Goal: Task Accomplishment & Management: Complete application form

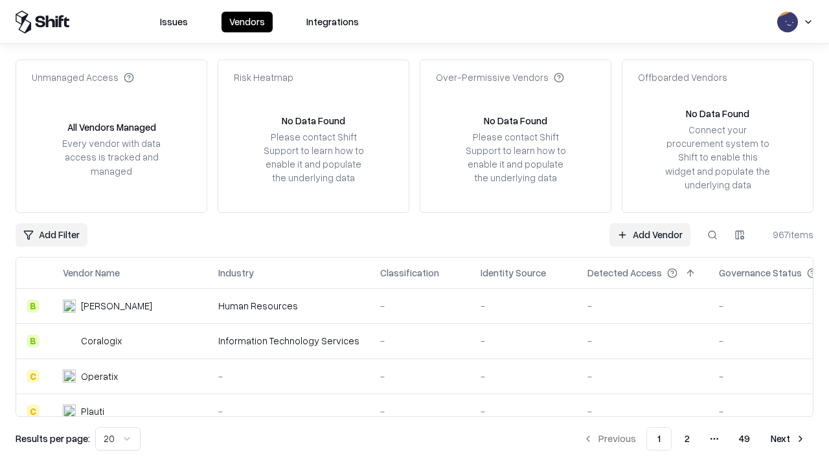
click at [649, 234] on link "Add Vendor" at bounding box center [649, 234] width 81 height 23
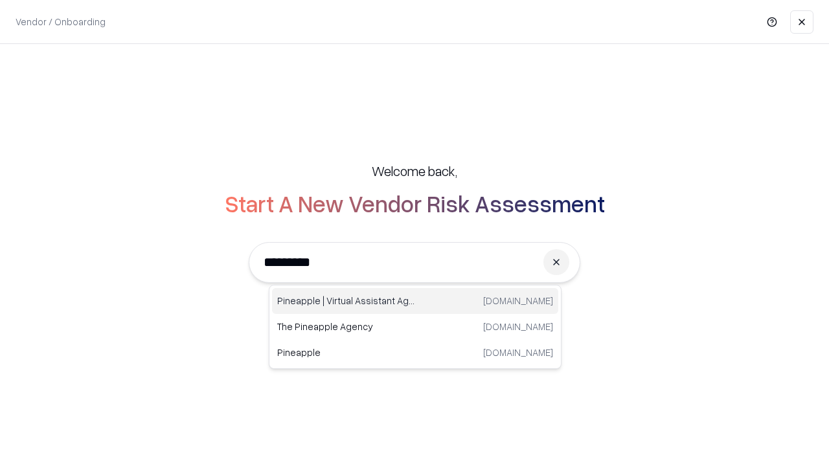
click at [415, 301] on div "Pineapple | Virtual Assistant Agency [DOMAIN_NAME]" at bounding box center [415, 301] width 286 height 26
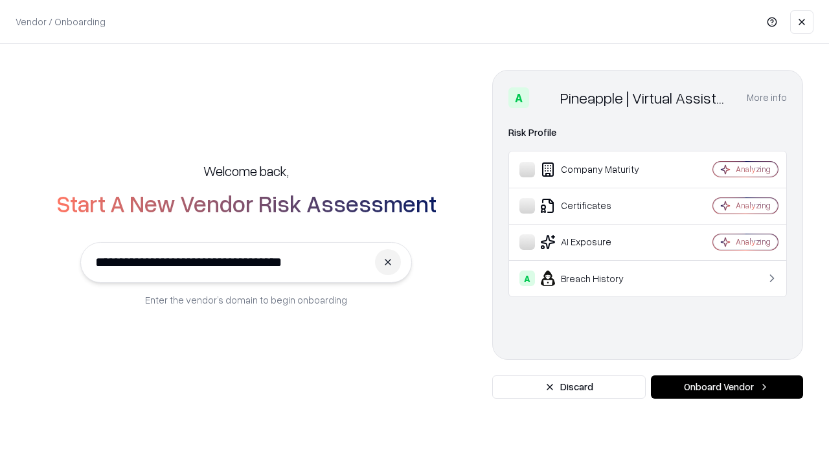
type input "**********"
click at [727, 387] on button "Onboard Vendor" at bounding box center [727, 387] width 152 height 23
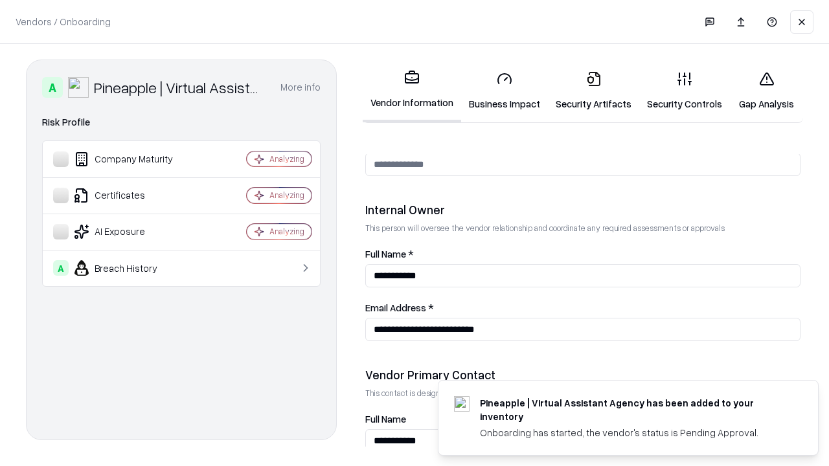
scroll to position [671, 0]
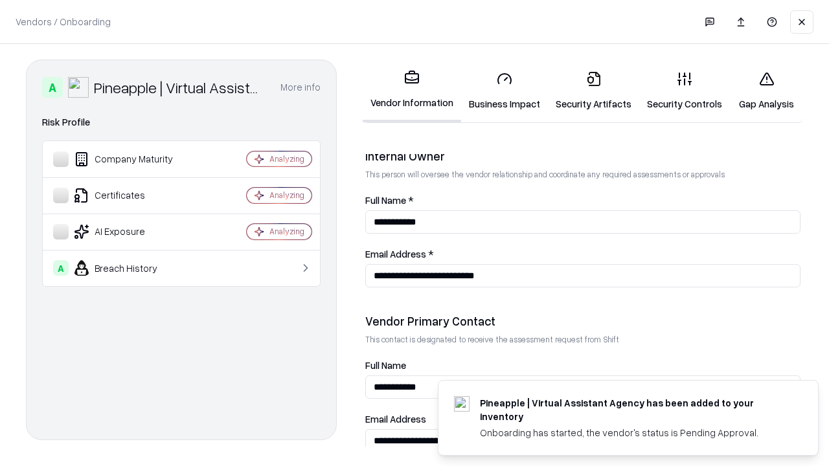
click at [504, 91] on link "Business Impact" at bounding box center [504, 91] width 87 height 60
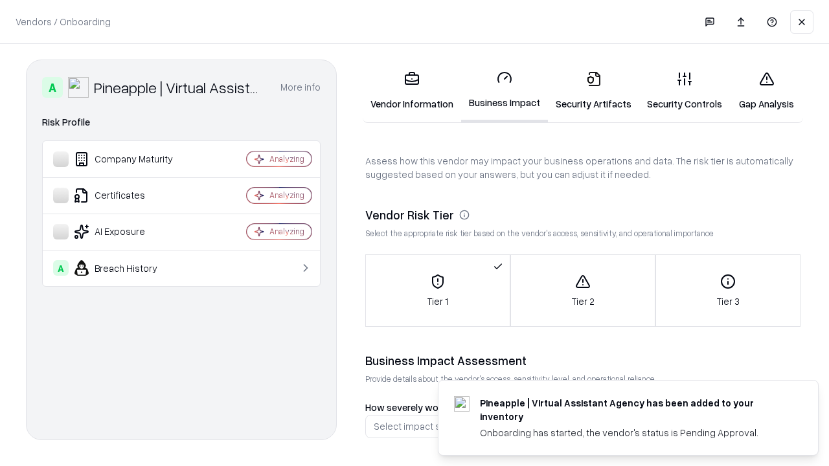
click at [593, 91] on link "Security Artifacts" at bounding box center [593, 91] width 91 height 60
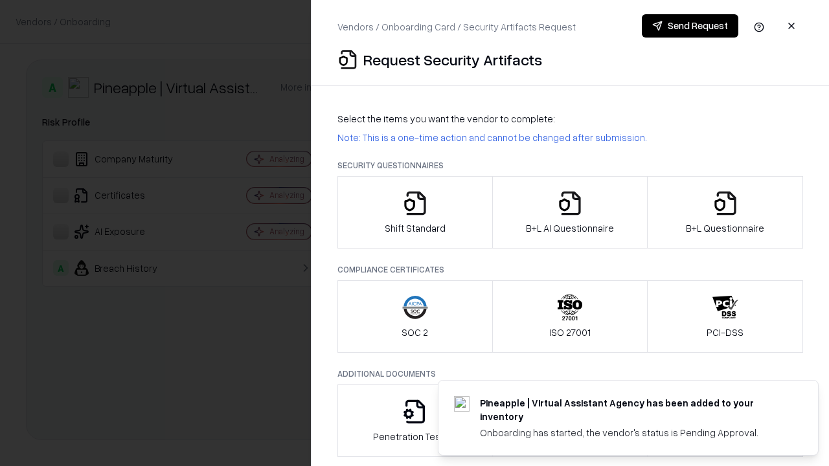
click at [414, 212] on icon "button" at bounding box center [415, 203] width 26 height 26
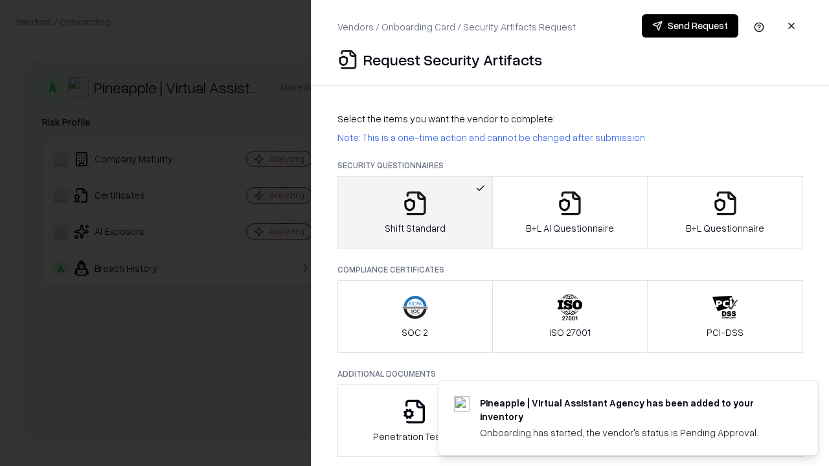
click at [690, 26] on button "Send Request" at bounding box center [690, 25] width 96 height 23
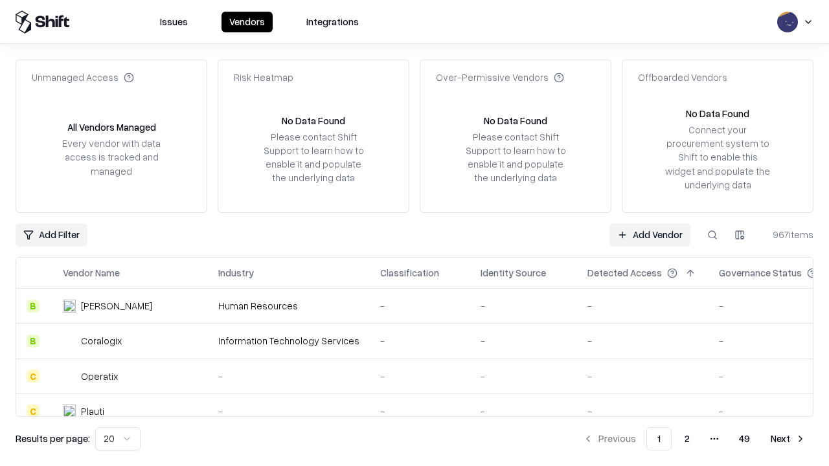
click at [712, 234] on button at bounding box center [712, 234] width 23 height 23
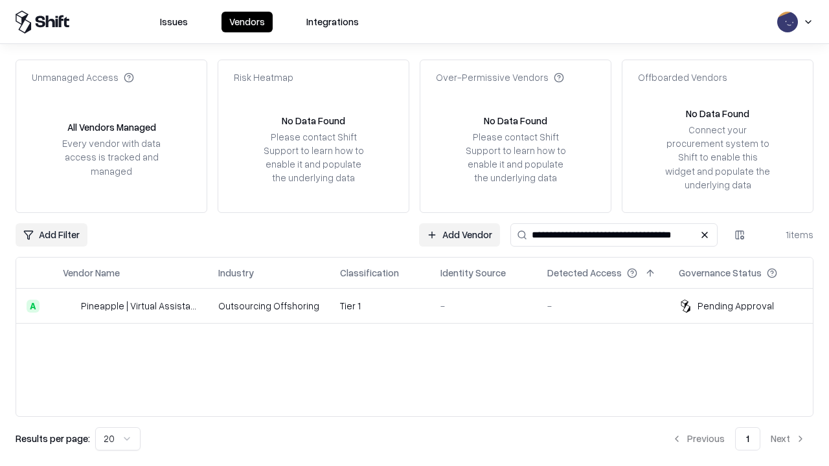
type input "**********"
click at [422, 306] on td "Tier 1" at bounding box center [380, 306] width 100 height 35
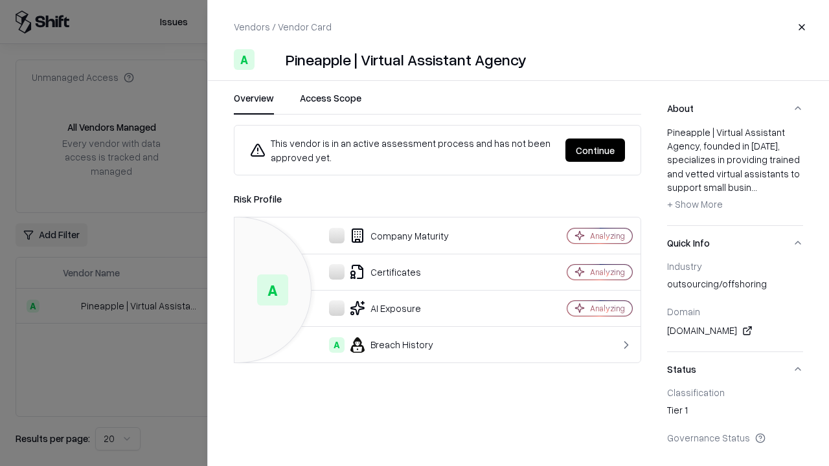
click at [595, 150] on button "Continue" at bounding box center [595, 150] width 60 height 23
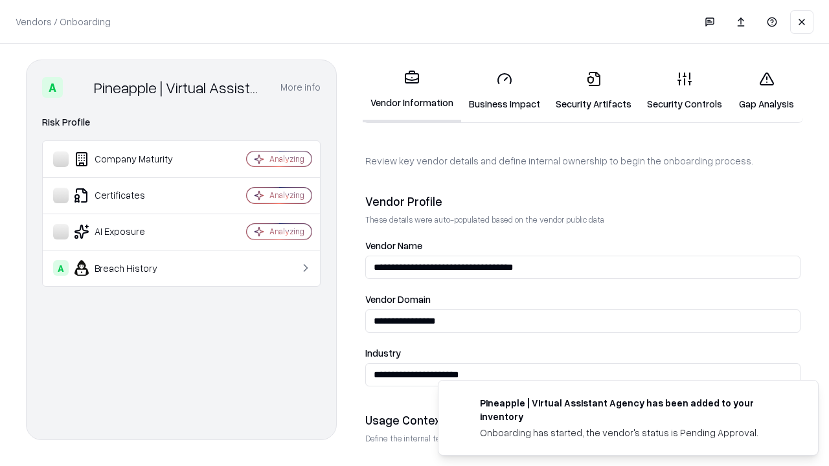
click at [593, 91] on link "Security Artifacts" at bounding box center [593, 91] width 91 height 60
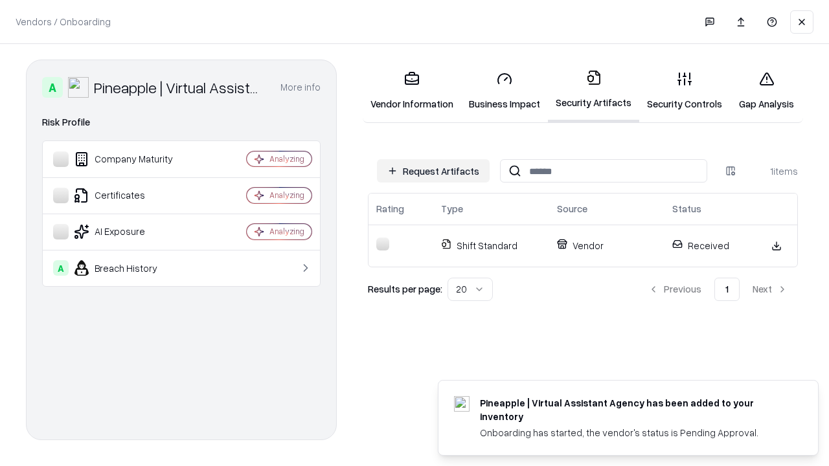
click at [766, 91] on link "Gap Analysis" at bounding box center [766, 91] width 73 height 60
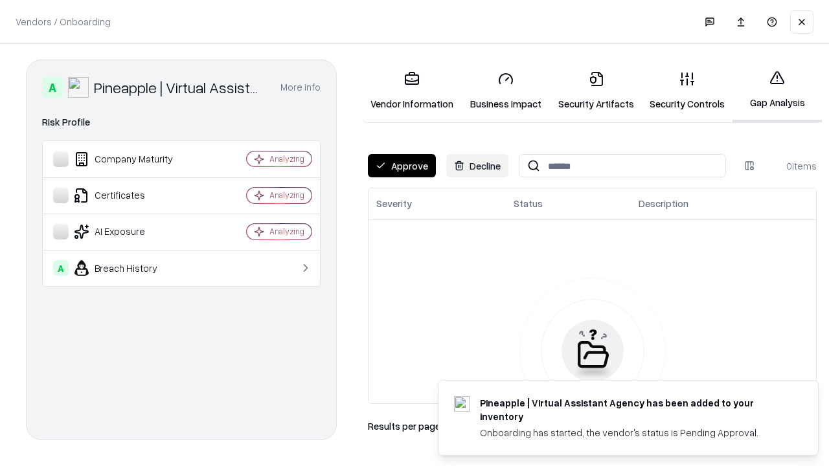
click at [401, 166] on button "Approve" at bounding box center [402, 165] width 68 height 23
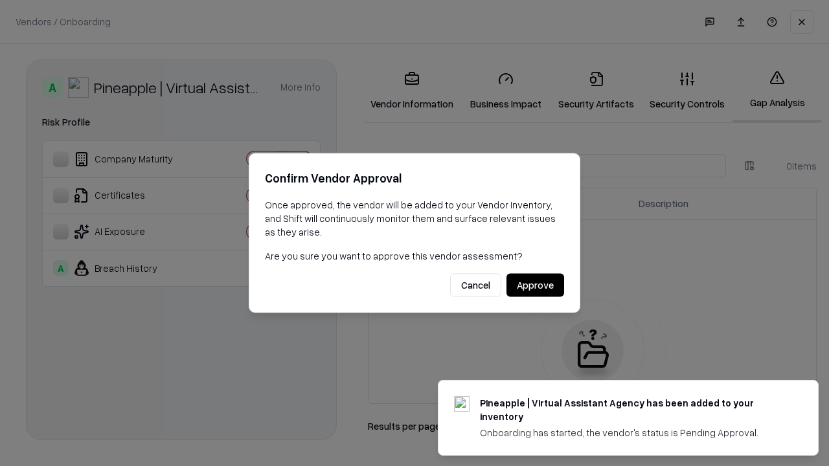
click at [535, 285] on button "Approve" at bounding box center [535, 285] width 58 height 23
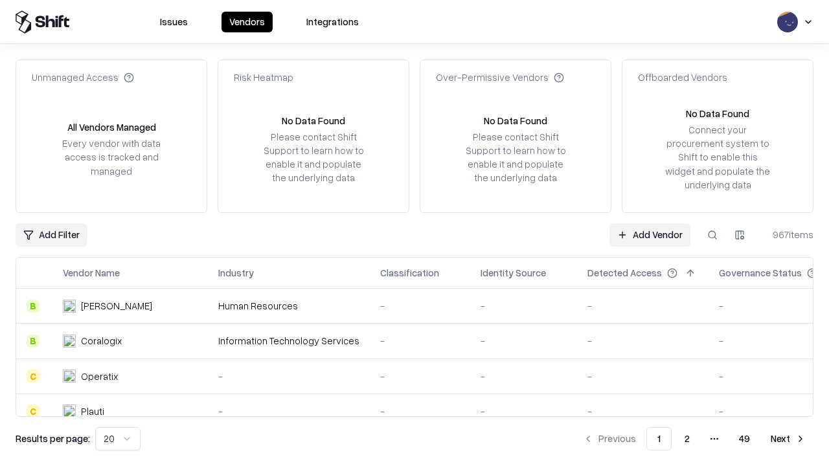
type input "**********"
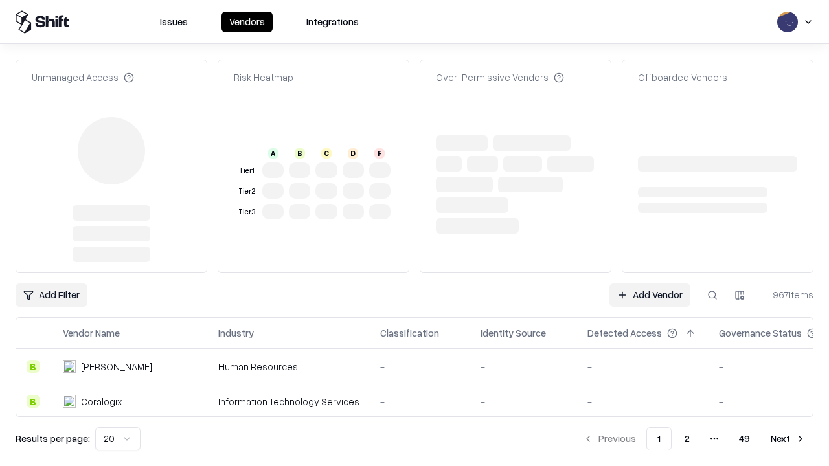
click at [649, 284] on link "Add Vendor" at bounding box center [649, 295] width 81 height 23
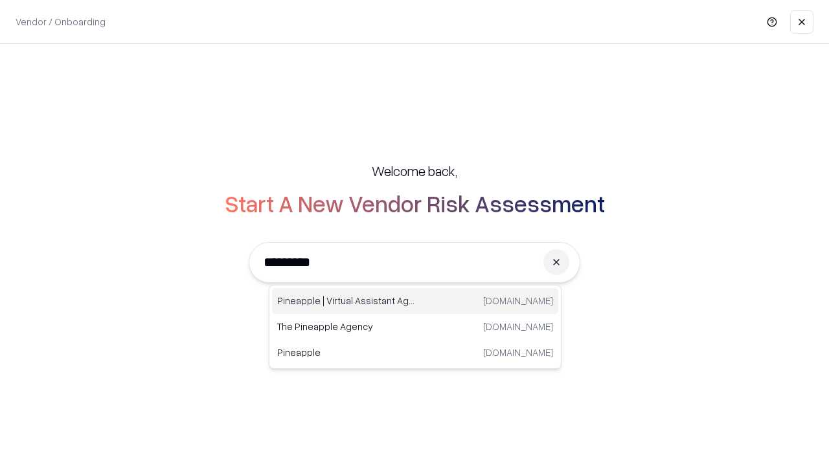
click at [415, 301] on div "Pineapple | Virtual Assistant Agency [DOMAIN_NAME]" at bounding box center [415, 301] width 286 height 26
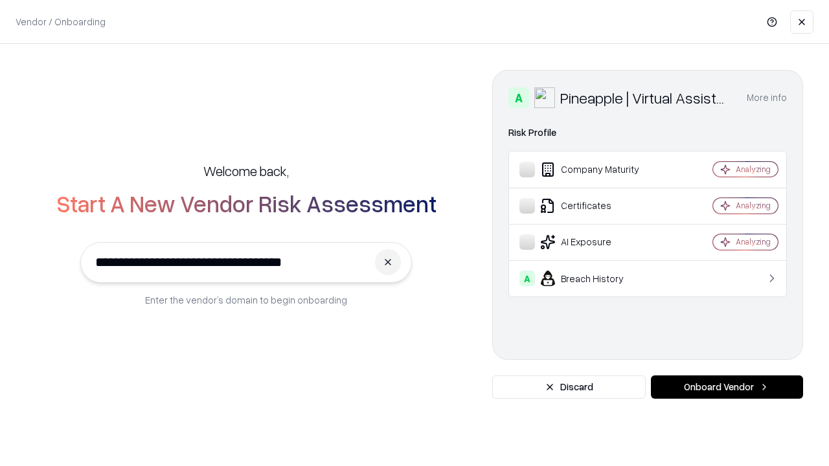
type input "**********"
click at [727, 387] on button "Onboard Vendor" at bounding box center [727, 387] width 152 height 23
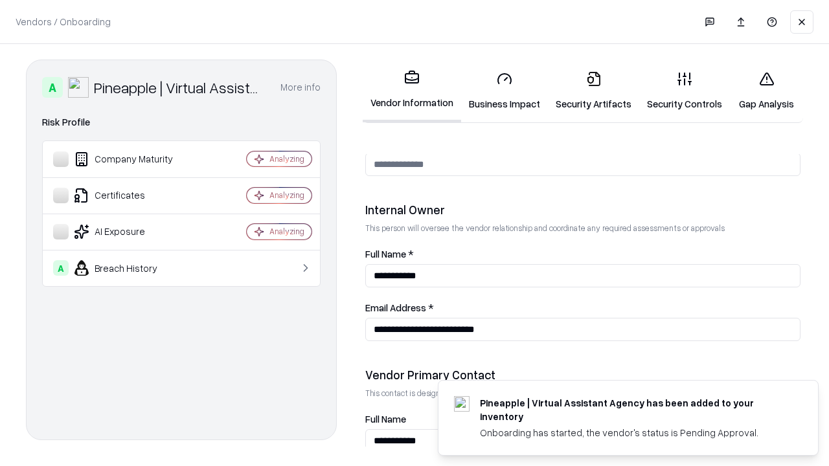
scroll to position [671, 0]
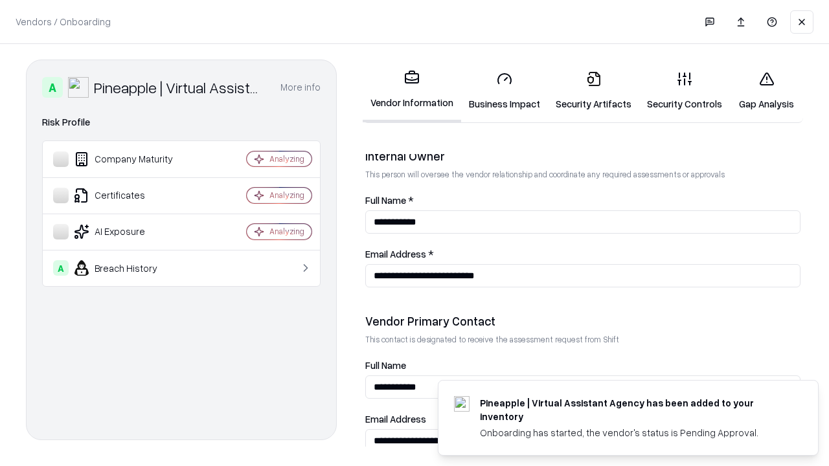
click at [766, 91] on link "Gap Analysis" at bounding box center [766, 91] width 73 height 60
